Goal: Find specific page/section: Find specific page/section

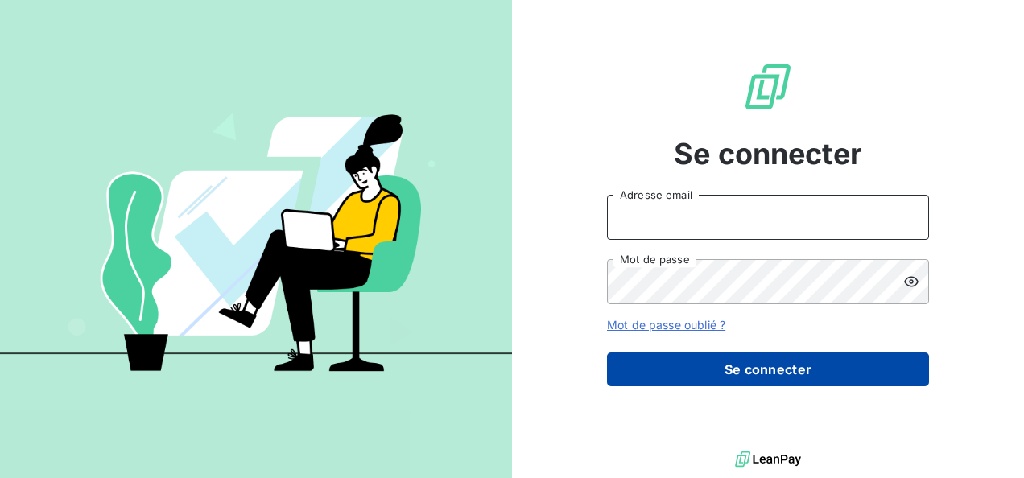
type input "[EMAIL_ADDRESS][DOMAIN_NAME]"
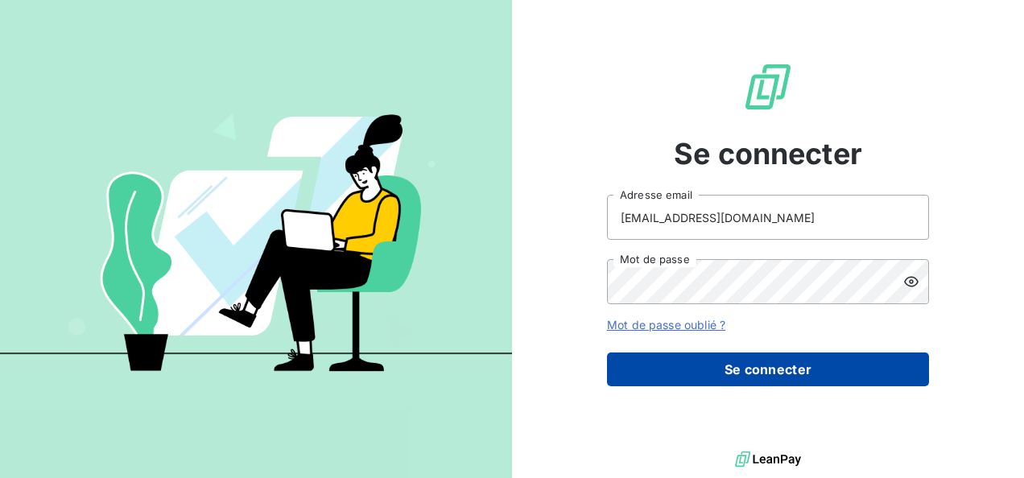
click at [749, 359] on button "Se connecter" at bounding box center [768, 370] width 322 height 34
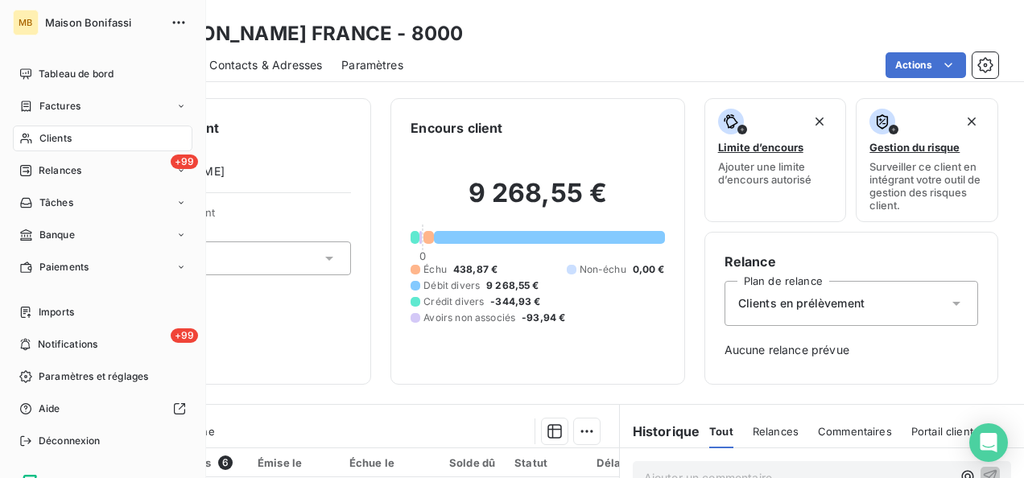
click at [45, 143] on span "Clients" at bounding box center [55, 138] width 32 height 14
click at [45, 139] on span "Clients" at bounding box center [55, 138] width 32 height 14
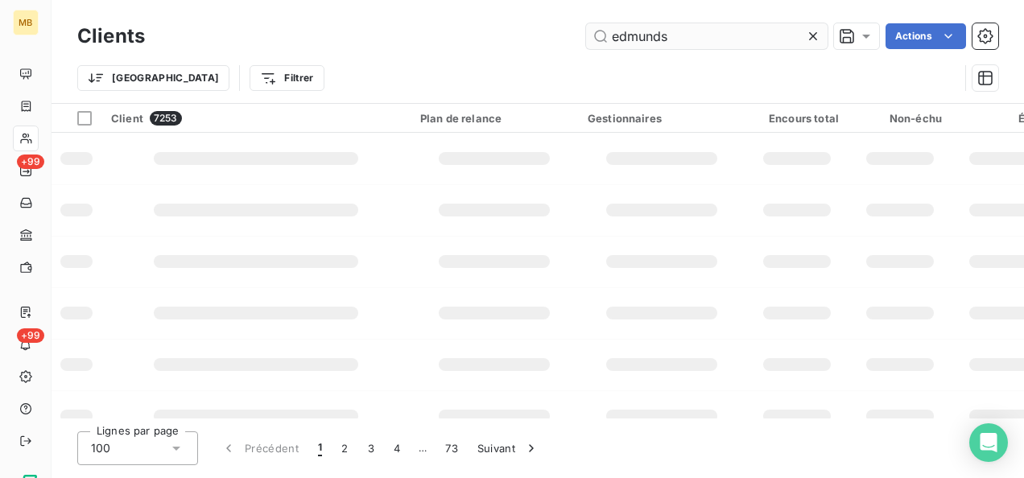
type input "edmunds"
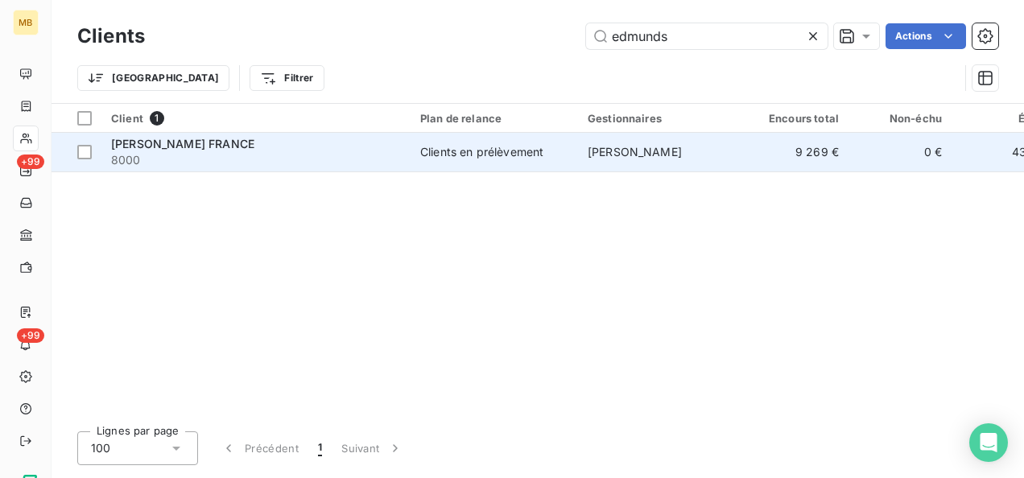
click at [250, 137] on span "SARL EDMUNDS FRANCE" at bounding box center [182, 144] width 143 height 14
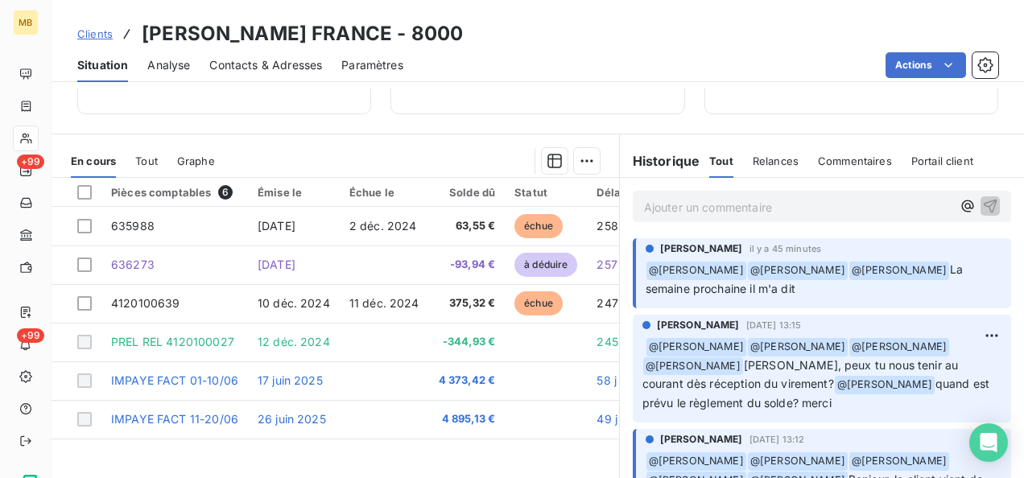
scroll to position [277, 0]
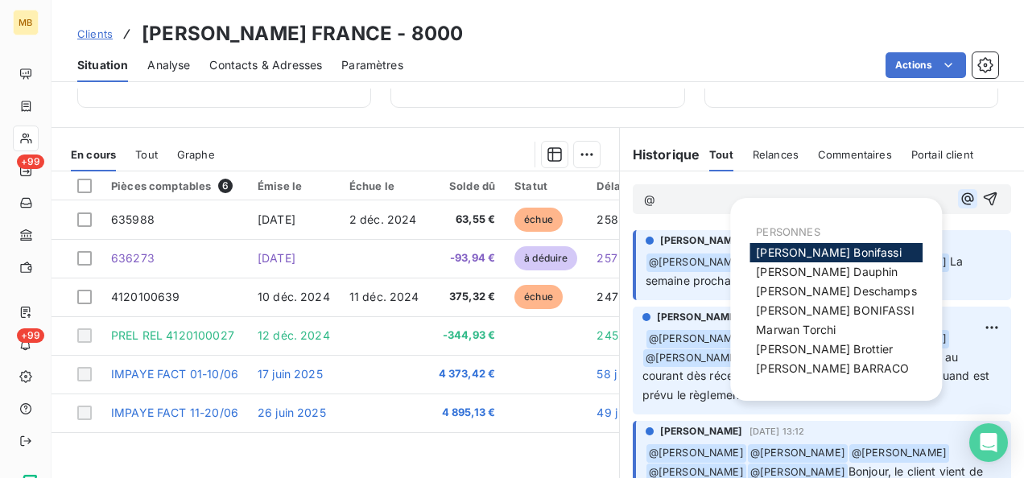
click at [959, 202] on icon "button" at bounding box center [967, 199] width 16 height 16
click at [821, 332] on span "Marwan Torchi" at bounding box center [796, 330] width 80 height 14
click at [961, 200] on icon "button" at bounding box center [967, 199] width 12 height 12
click at [806, 365] on span "Romain BARRACO" at bounding box center [832, 368] width 153 height 14
click at [959, 199] on icon "button" at bounding box center [967, 200] width 16 height 16
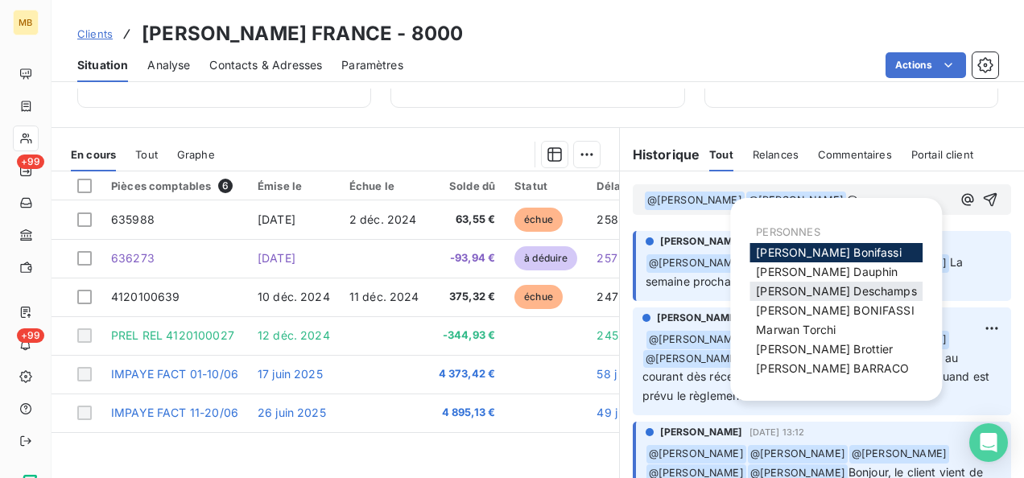
click at [802, 291] on span "Julia Deschamps" at bounding box center [836, 291] width 160 height 14
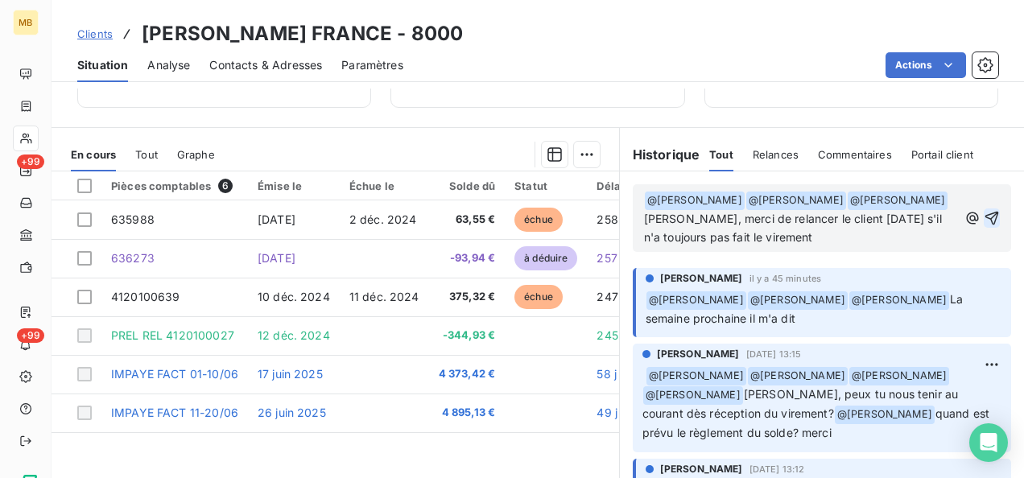
click at [984, 217] on icon "button" at bounding box center [992, 218] width 16 height 16
